Goal: Task Accomplishment & Management: Complete application form

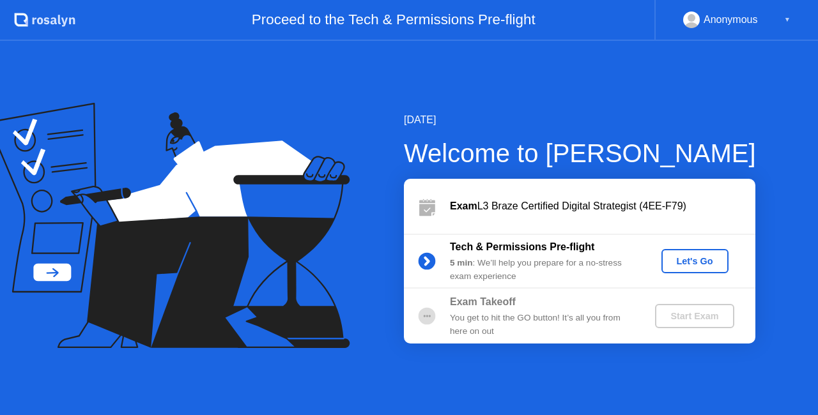
click at [698, 262] on div "Let's Go" at bounding box center [694, 261] width 57 height 10
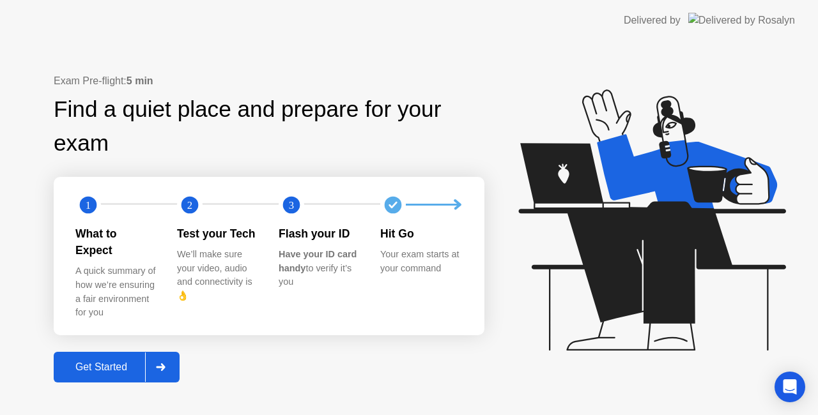
click at [111, 364] on div "Get Started" at bounding box center [101, 367] width 88 height 11
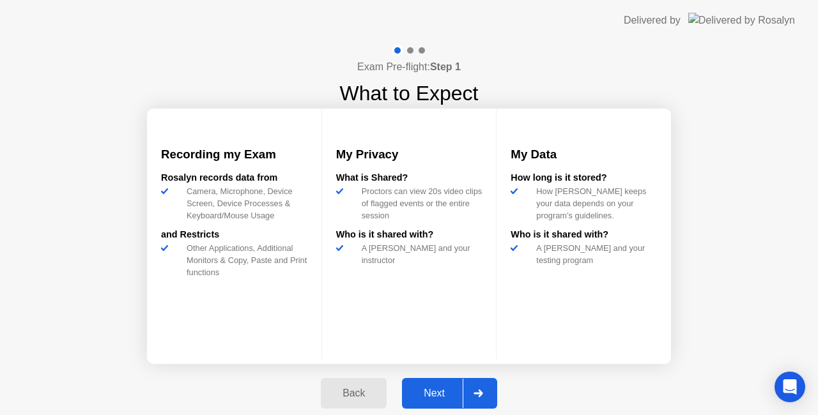
click at [451, 379] on button "Next" at bounding box center [449, 393] width 95 height 31
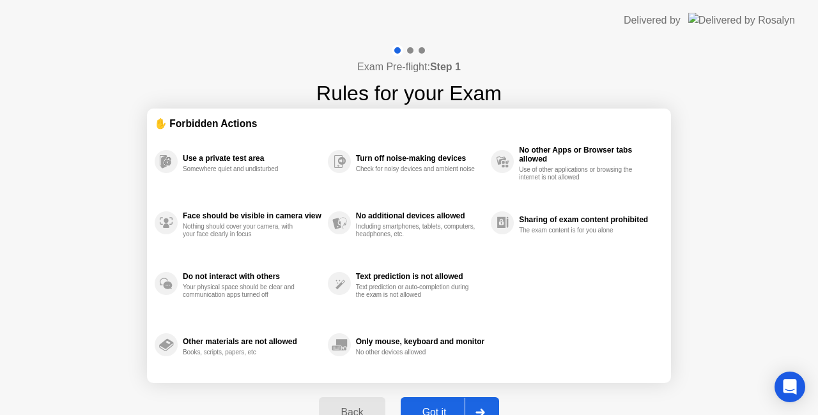
click at [438, 404] on button "Got it" at bounding box center [449, 412] width 98 height 31
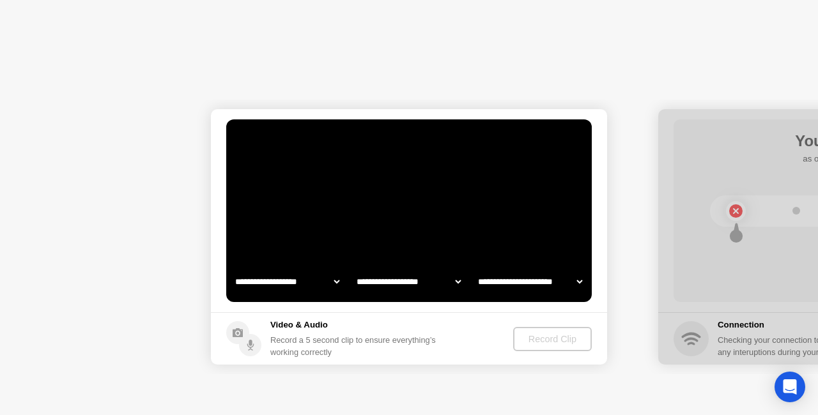
select select "**********"
select select "*******"
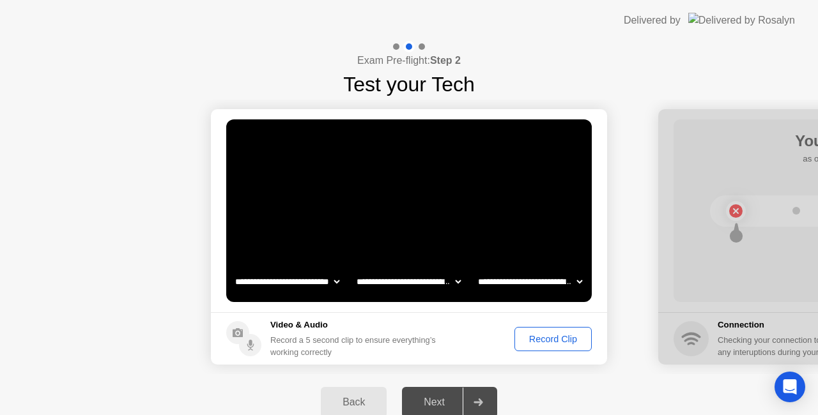
click at [558, 339] on div "Record Clip" at bounding box center [553, 339] width 68 height 10
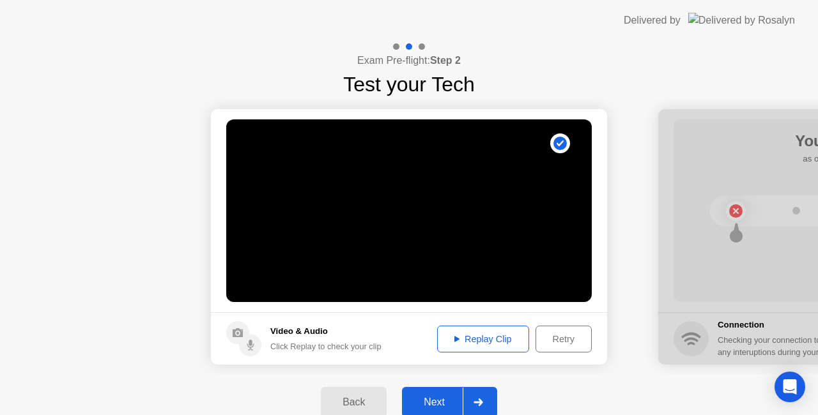
click at [494, 339] on div "Replay Clip" at bounding box center [482, 339] width 83 height 10
click at [446, 408] on div "Next" at bounding box center [434, 402] width 57 height 11
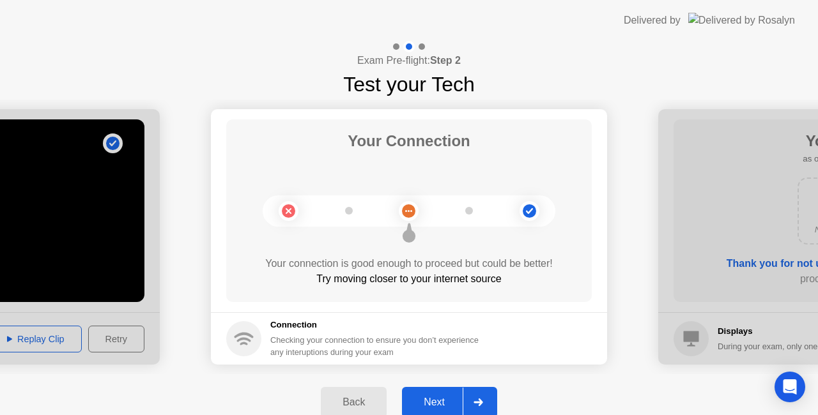
click at [447, 397] on div "Next" at bounding box center [434, 402] width 57 height 11
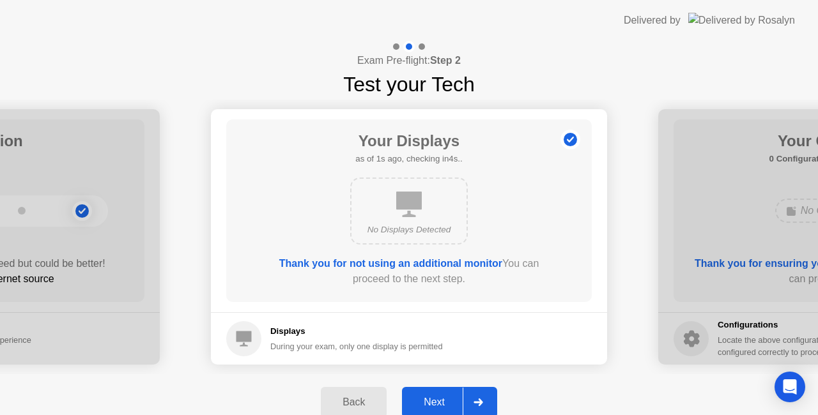
click at [416, 397] on div "Next" at bounding box center [434, 402] width 57 height 11
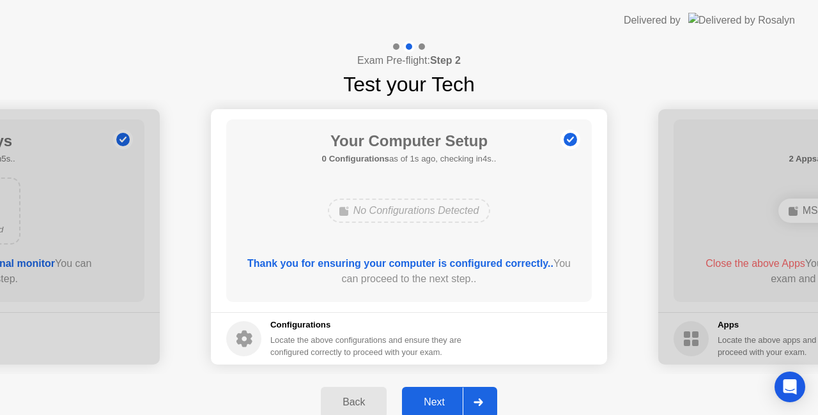
click at [438, 392] on button "Next" at bounding box center [449, 402] width 95 height 31
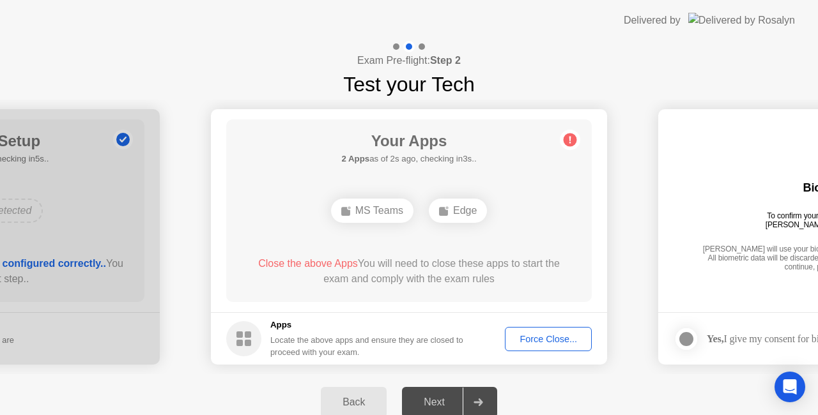
click at [538, 337] on div "Force Close..." at bounding box center [548, 339] width 78 height 10
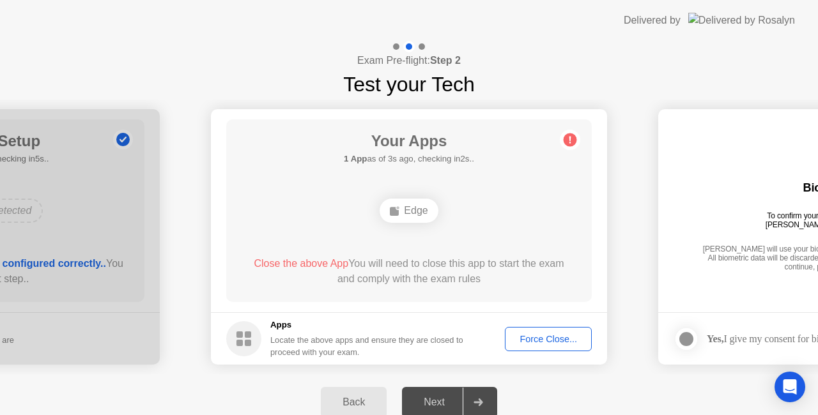
click at [544, 340] on div "Force Close..." at bounding box center [548, 339] width 78 height 10
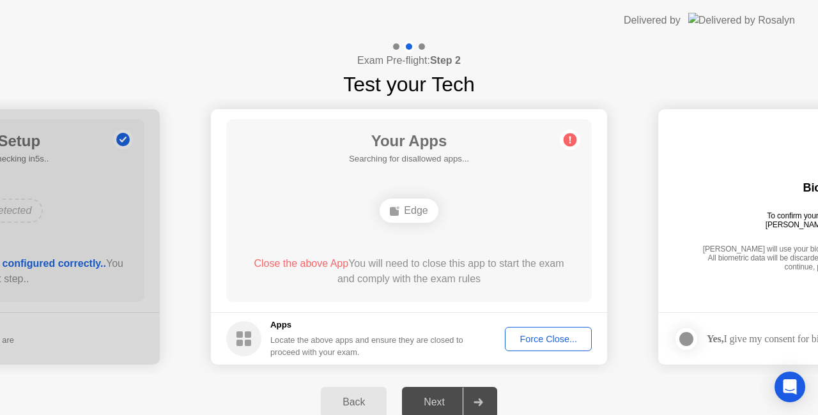
click at [415, 210] on div "Edge" at bounding box center [408, 211] width 58 height 24
click at [553, 339] on div "Force Close..." at bounding box center [548, 339] width 78 height 10
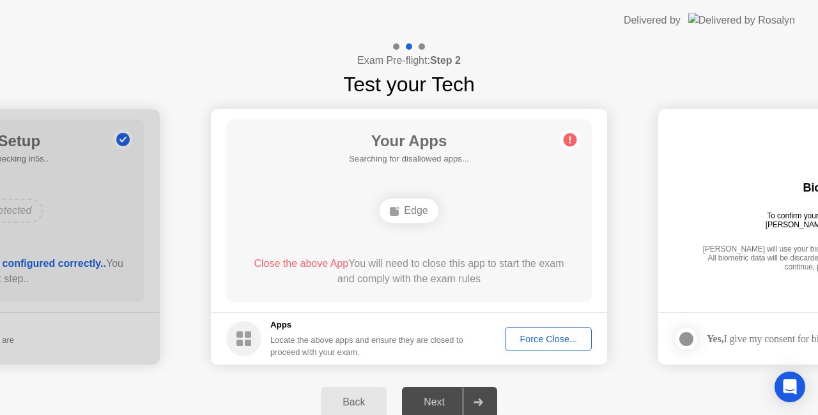
click at [313, 258] on span "Close the above App" at bounding box center [301, 263] width 95 height 11
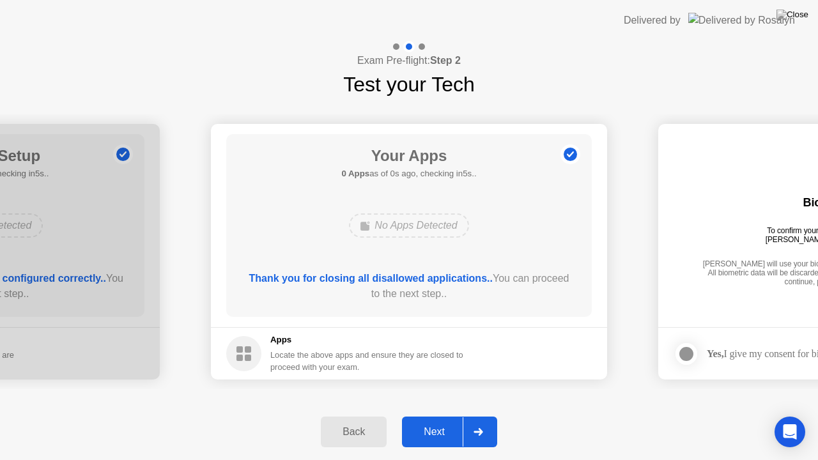
click at [324, 278] on b "Thank you for closing all disallowed applications.." at bounding box center [370, 278] width 243 height 11
click at [455, 415] on div "Next" at bounding box center [434, 431] width 57 height 11
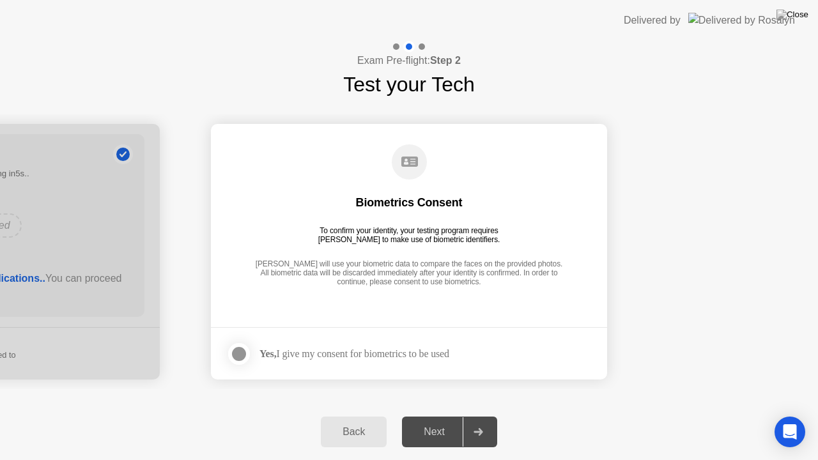
click at [247, 349] on div at bounding box center [238, 353] width 15 height 15
click at [441, 415] on div "Next" at bounding box center [434, 431] width 57 height 11
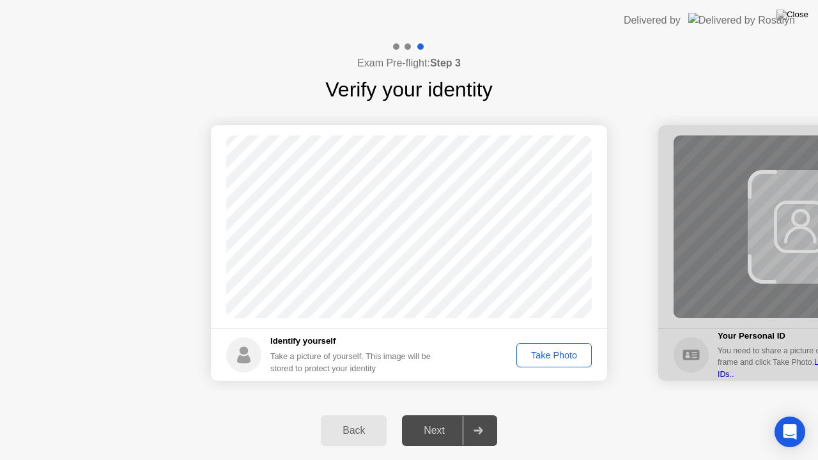
click at [567, 356] on div "Take Photo" at bounding box center [554, 355] width 66 height 10
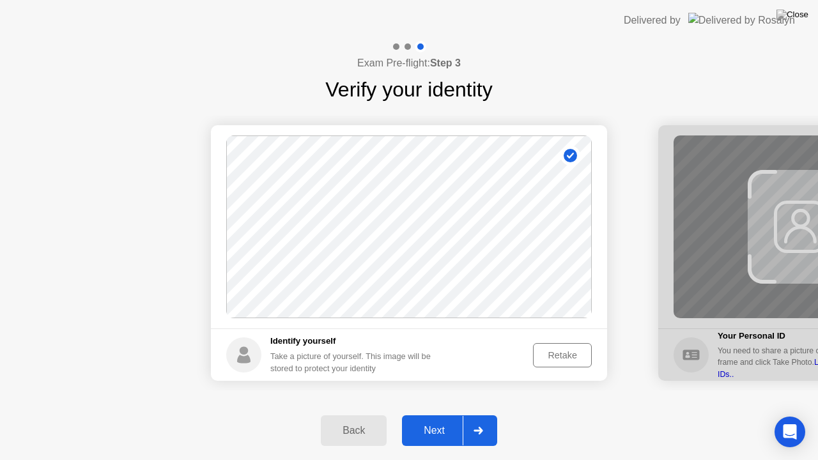
click at [547, 351] on div "Retake" at bounding box center [562, 355] width 50 height 10
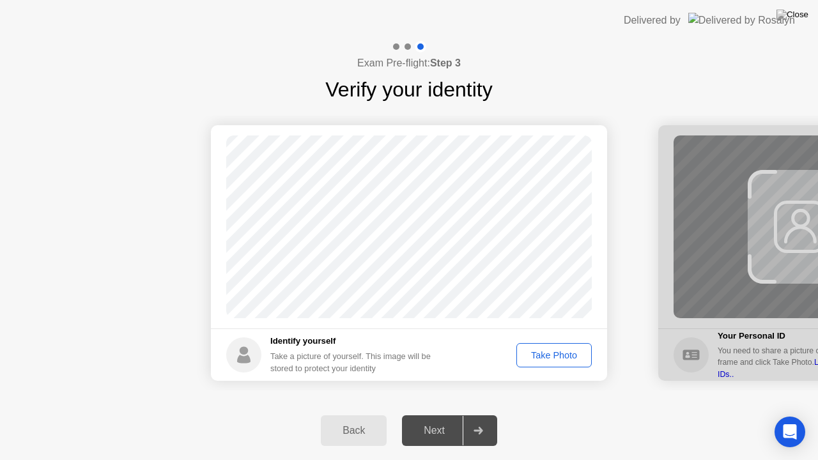
click at [547, 351] on div "Take Photo" at bounding box center [554, 355] width 66 height 10
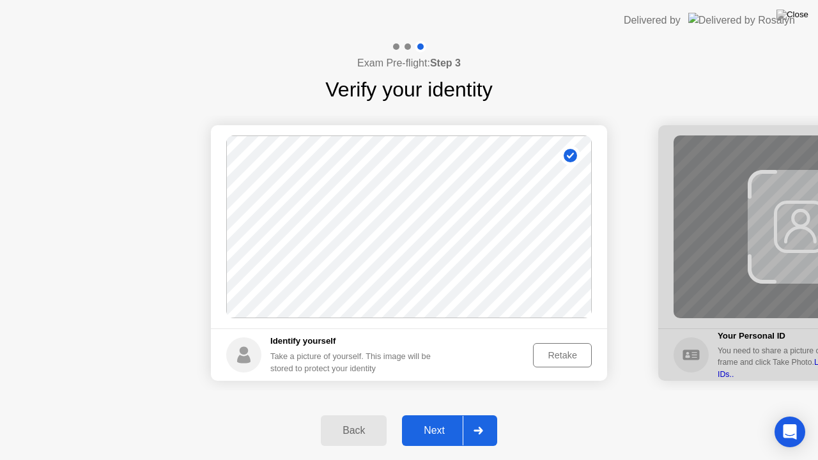
click at [439, 415] on div "Next" at bounding box center [434, 430] width 57 height 11
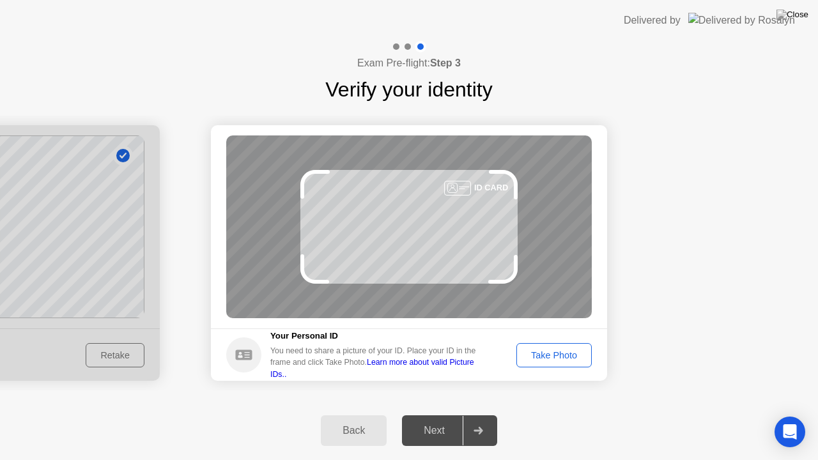
click at [553, 358] on div "Take Photo" at bounding box center [554, 355] width 66 height 10
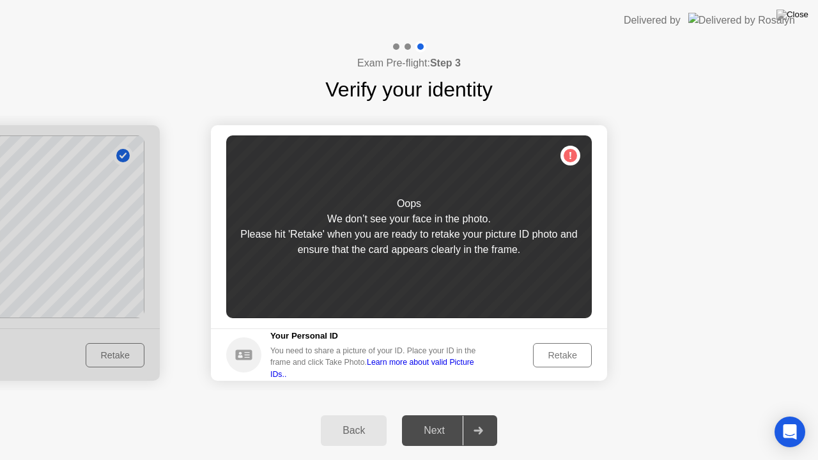
click at [549, 356] on div "Retake" at bounding box center [562, 355] width 50 height 10
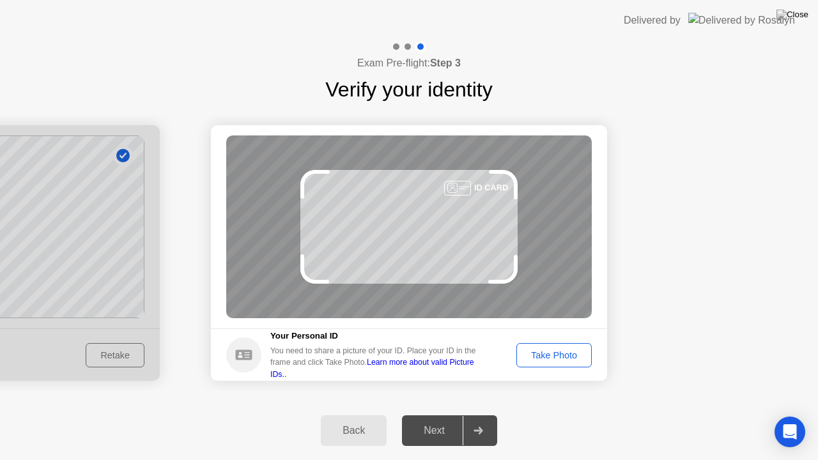
click at [549, 356] on div "Take Photo" at bounding box center [554, 355] width 66 height 10
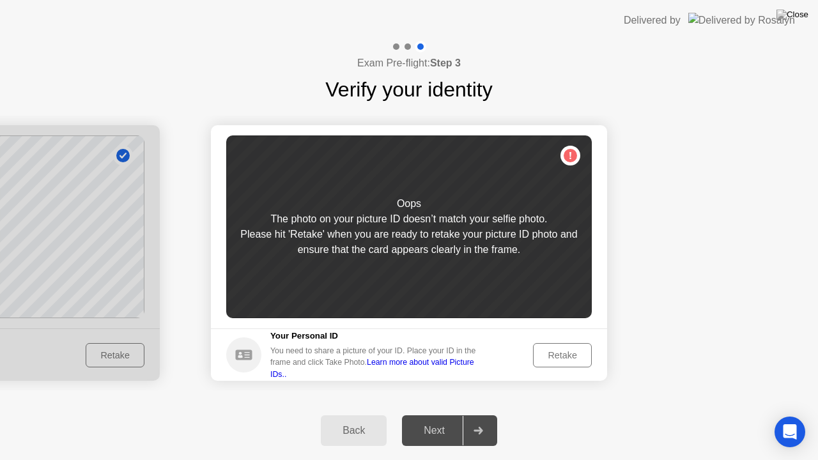
click at [549, 356] on div "Retake" at bounding box center [562, 355] width 50 height 10
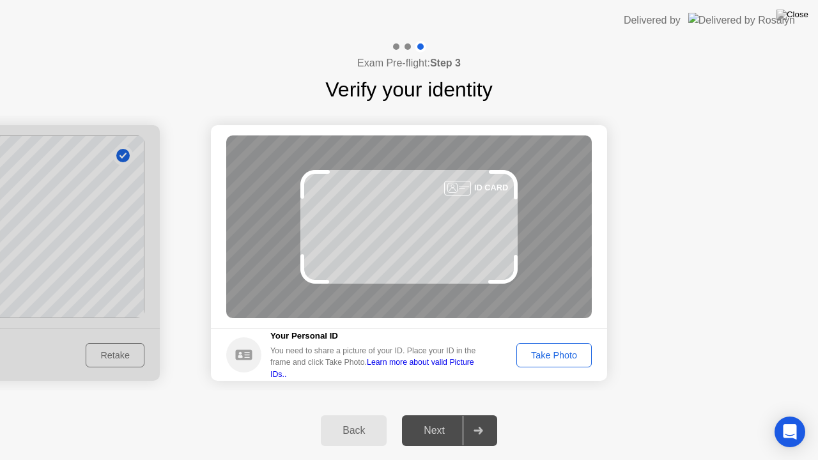
click at [549, 356] on div "Take Photo" at bounding box center [554, 355] width 66 height 10
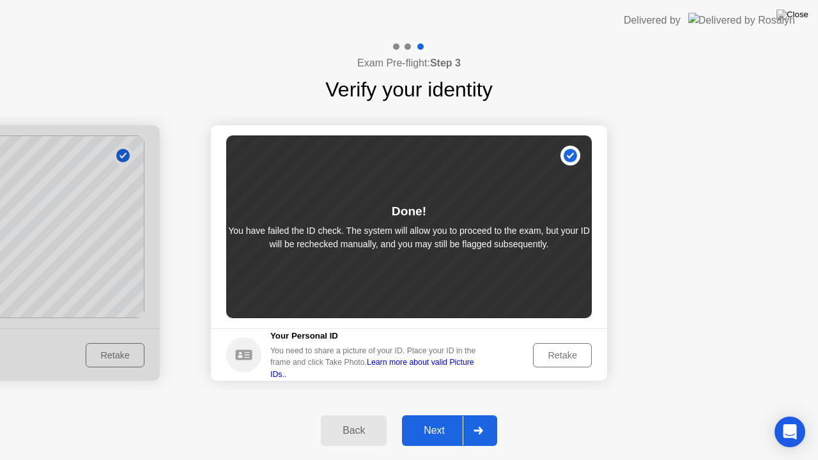
click at [556, 353] on div "Retake" at bounding box center [562, 355] width 50 height 10
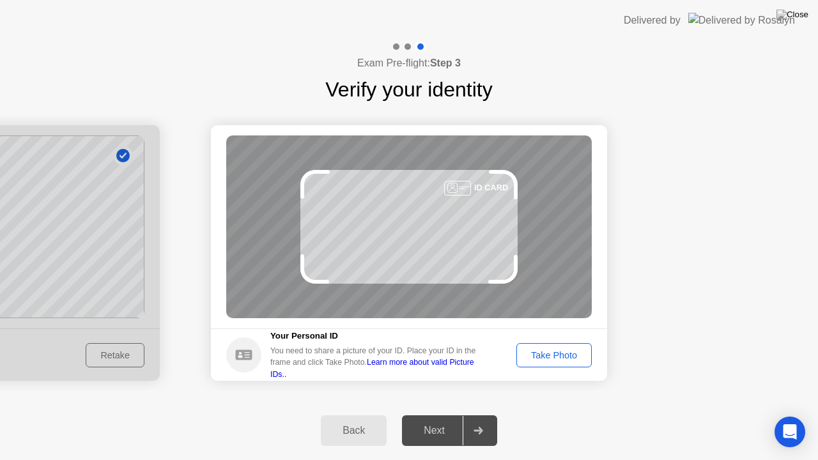
click at [556, 353] on div "Take Photo" at bounding box center [554, 355] width 66 height 10
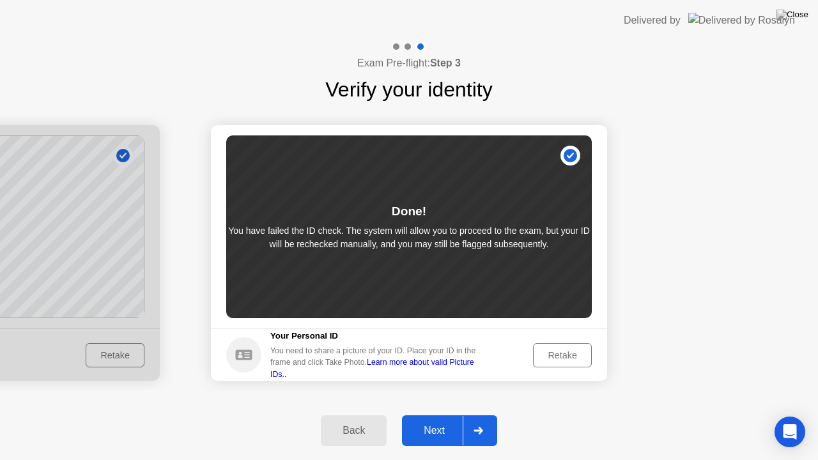
click at [556, 354] on div "Retake" at bounding box center [562, 355] width 50 height 10
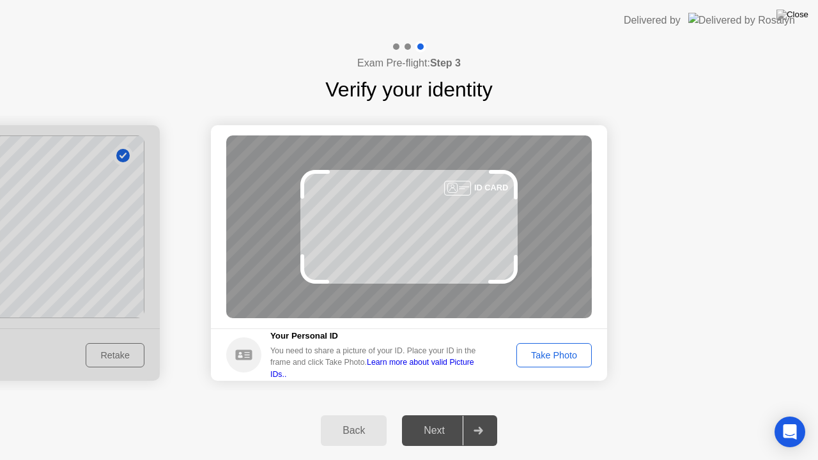
click at [556, 354] on div "Take Photo" at bounding box center [554, 355] width 66 height 10
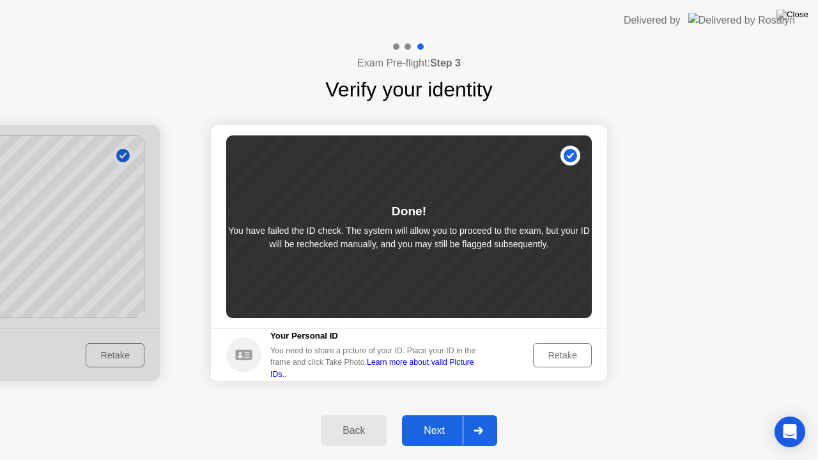
click at [439, 415] on div "Next" at bounding box center [434, 430] width 57 height 11
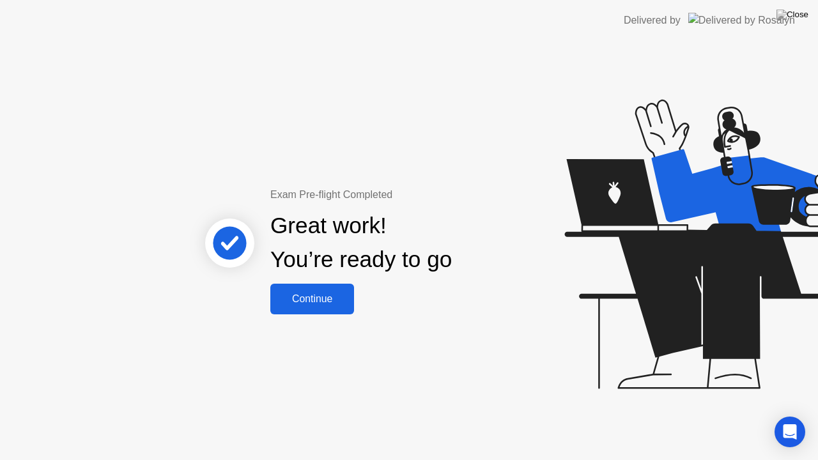
click at [317, 299] on div "Continue" at bounding box center [312, 298] width 76 height 11
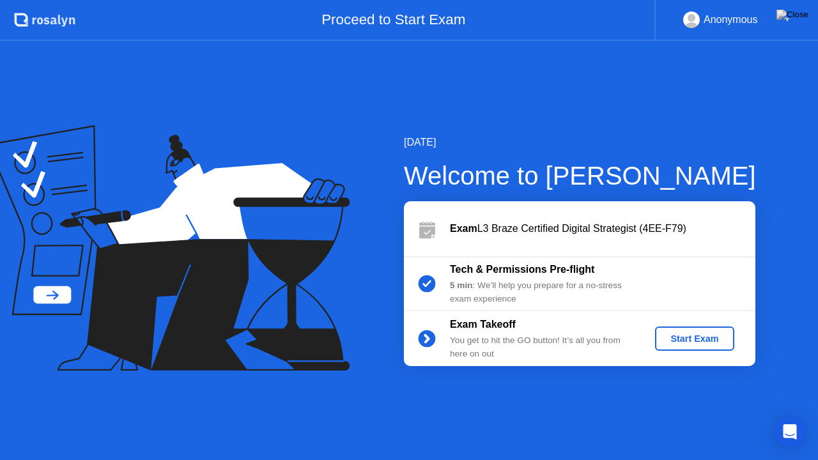
click at [703, 333] on div "Start Exam" at bounding box center [694, 338] width 68 height 10
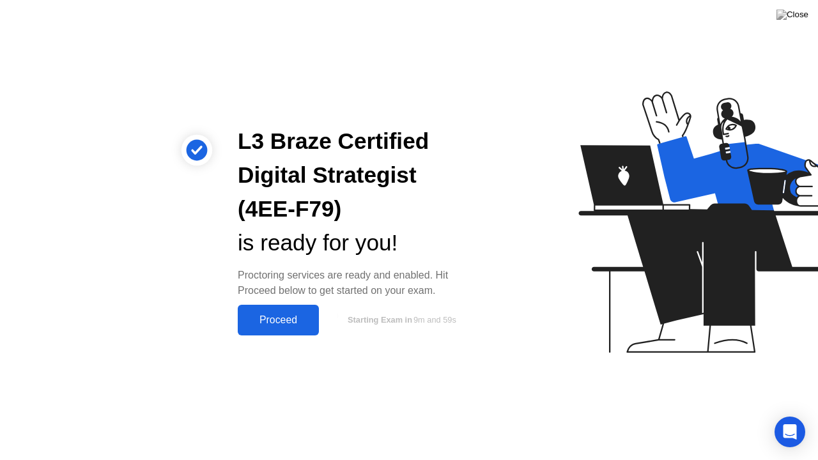
click at [277, 314] on div "Proceed" at bounding box center [277, 319] width 73 height 11
